Goal: Task Accomplishment & Management: Manage account settings

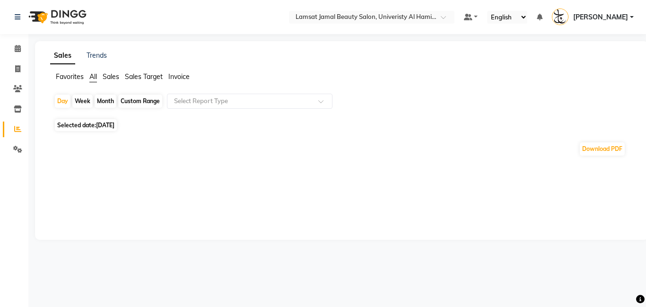
click at [114, 125] on span "[DATE]" at bounding box center [105, 125] width 18 height 7
select select "9"
select select "2025"
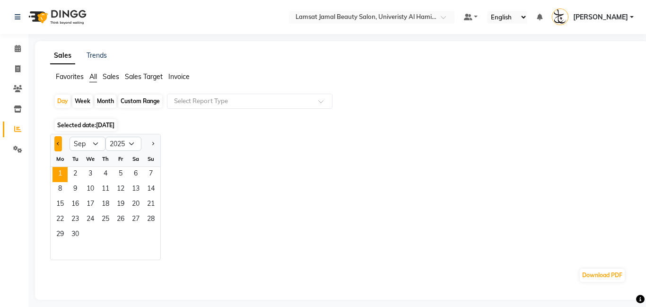
click at [60, 142] on button "Previous month" at bounding box center [58, 143] width 8 height 15
select select "8"
click at [151, 233] on span "31" at bounding box center [150, 235] width 15 height 15
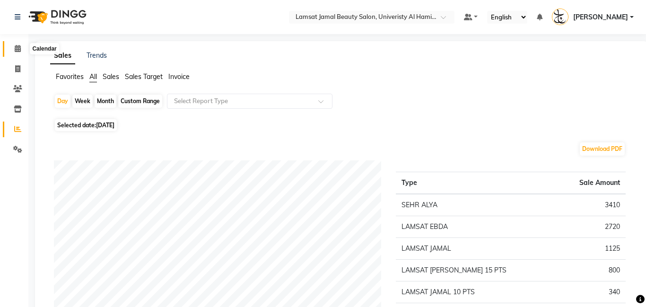
click at [18, 49] on icon at bounding box center [18, 48] width 6 height 7
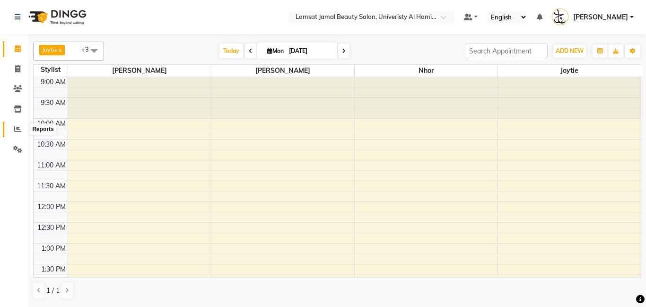
click at [17, 132] on span at bounding box center [17, 129] width 17 height 11
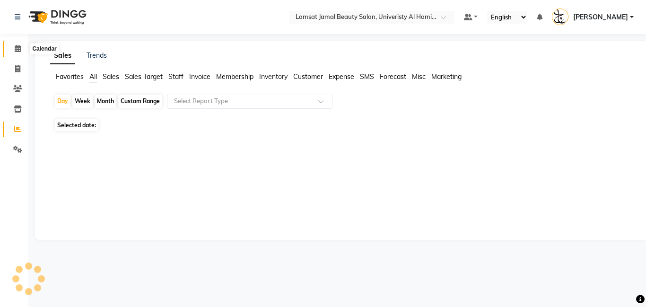
click at [15, 47] on icon at bounding box center [18, 48] width 6 height 7
